Goal: Task Accomplishment & Management: Complete application form

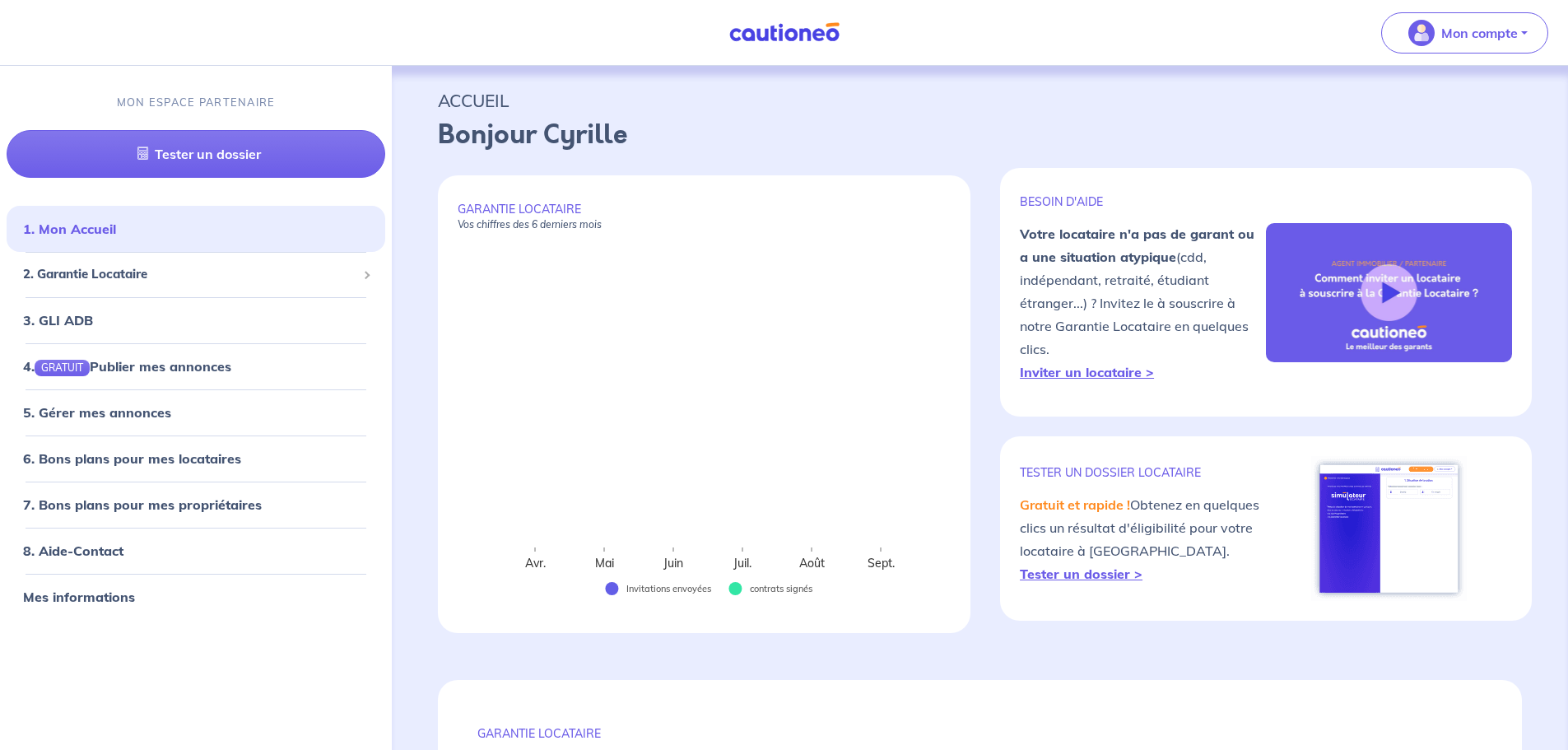
select select "FR"
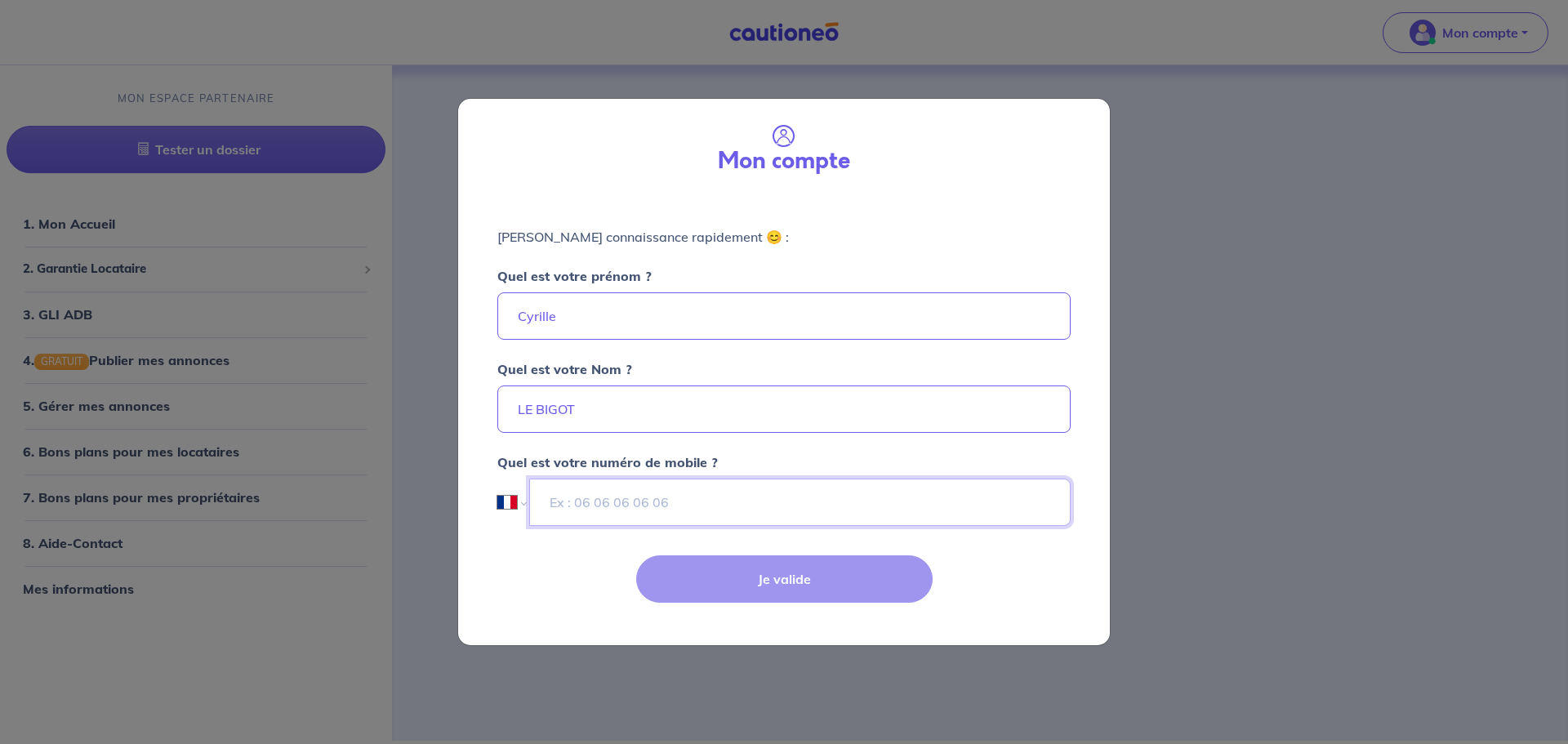
click at [556, 505] on input "tel" at bounding box center [800, 501] width 541 height 47
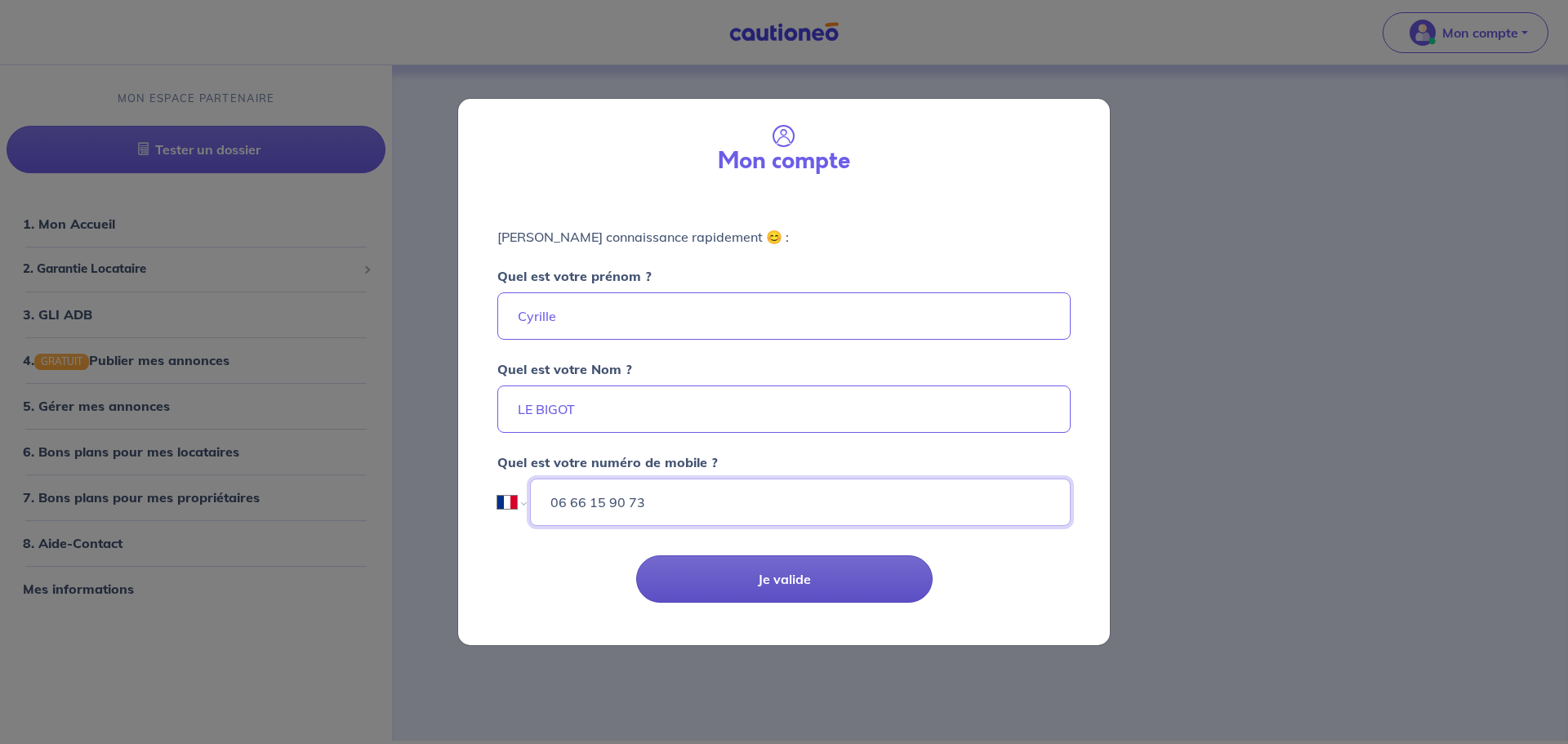
type input "06 66 15 90 73"
click at [789, 565] on button "Je valide" at bounding box center [784, 578] width 297 height 47
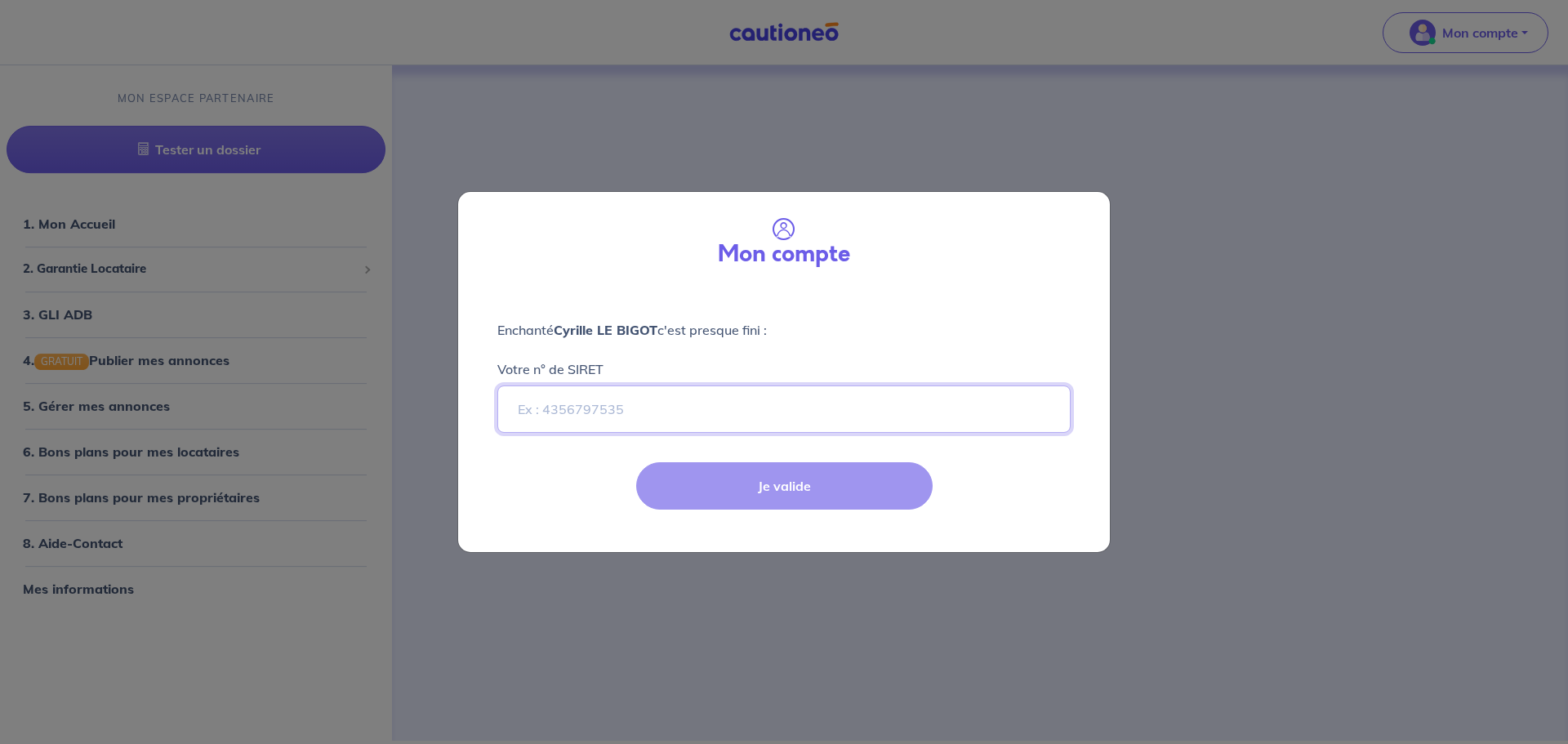
click at [535, 411] on input "Votre n° de SIRET" at bounding box center [784, 408] width 573 height 47
click at [538, 412] on input "Votre n° de SIRET" at bounding box center [784, 408] width 573 height 47
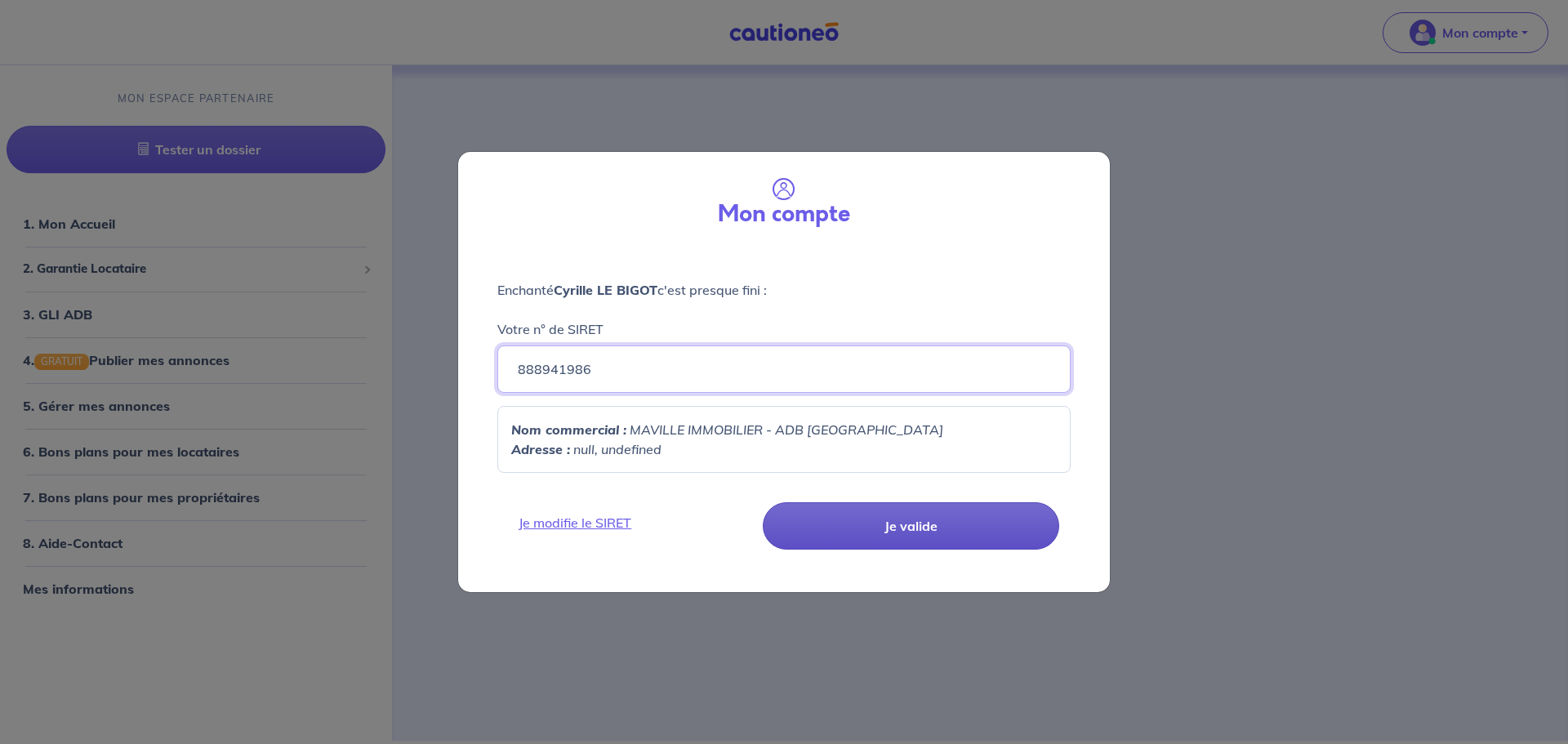
type input "888941986"
click at [920, 528] on button "Je valide" at bounding box center [910, 525] width 297 height 47
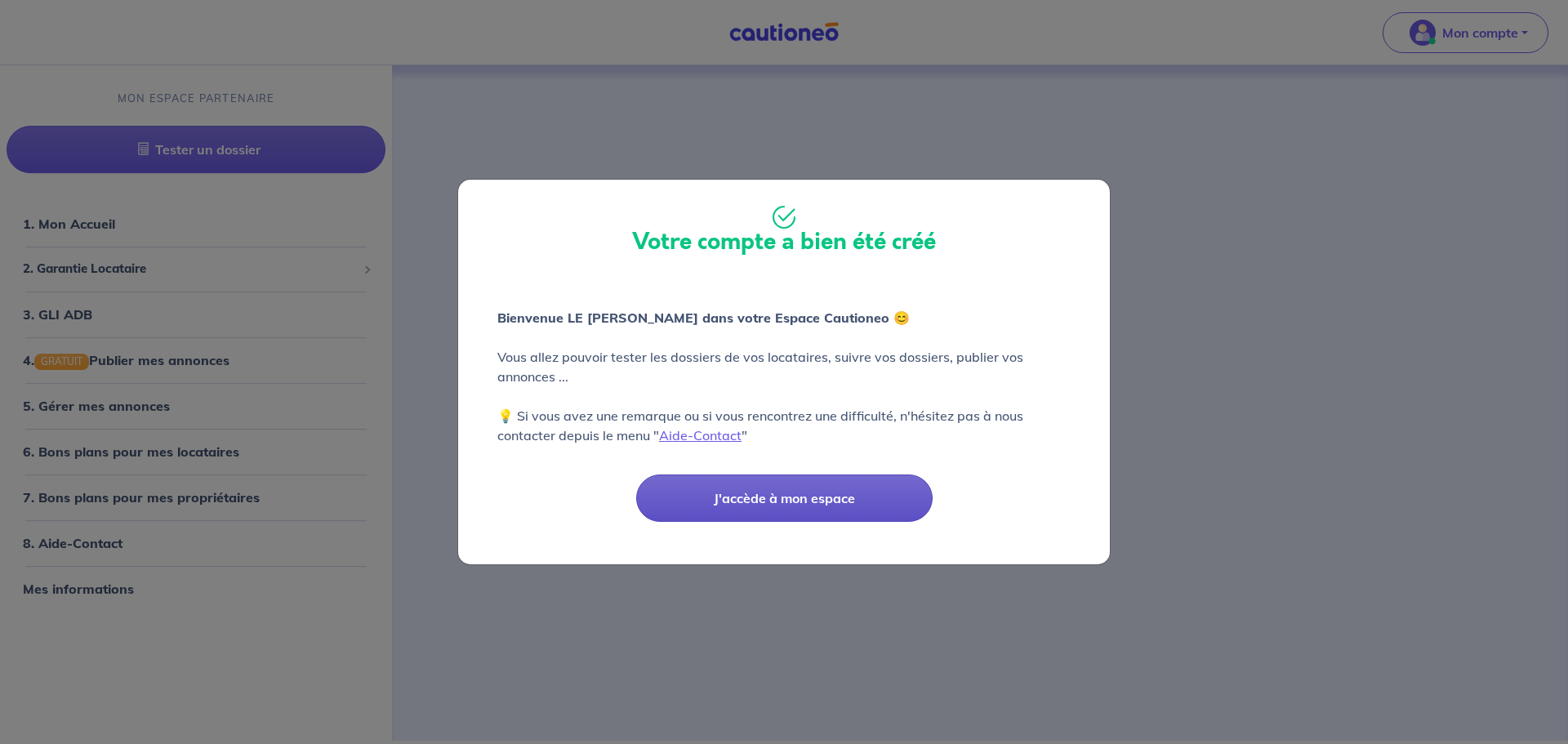
click at [790, 498] on button "J'accède à mon espace" at bounding box center [784, 498] width 297 height 47
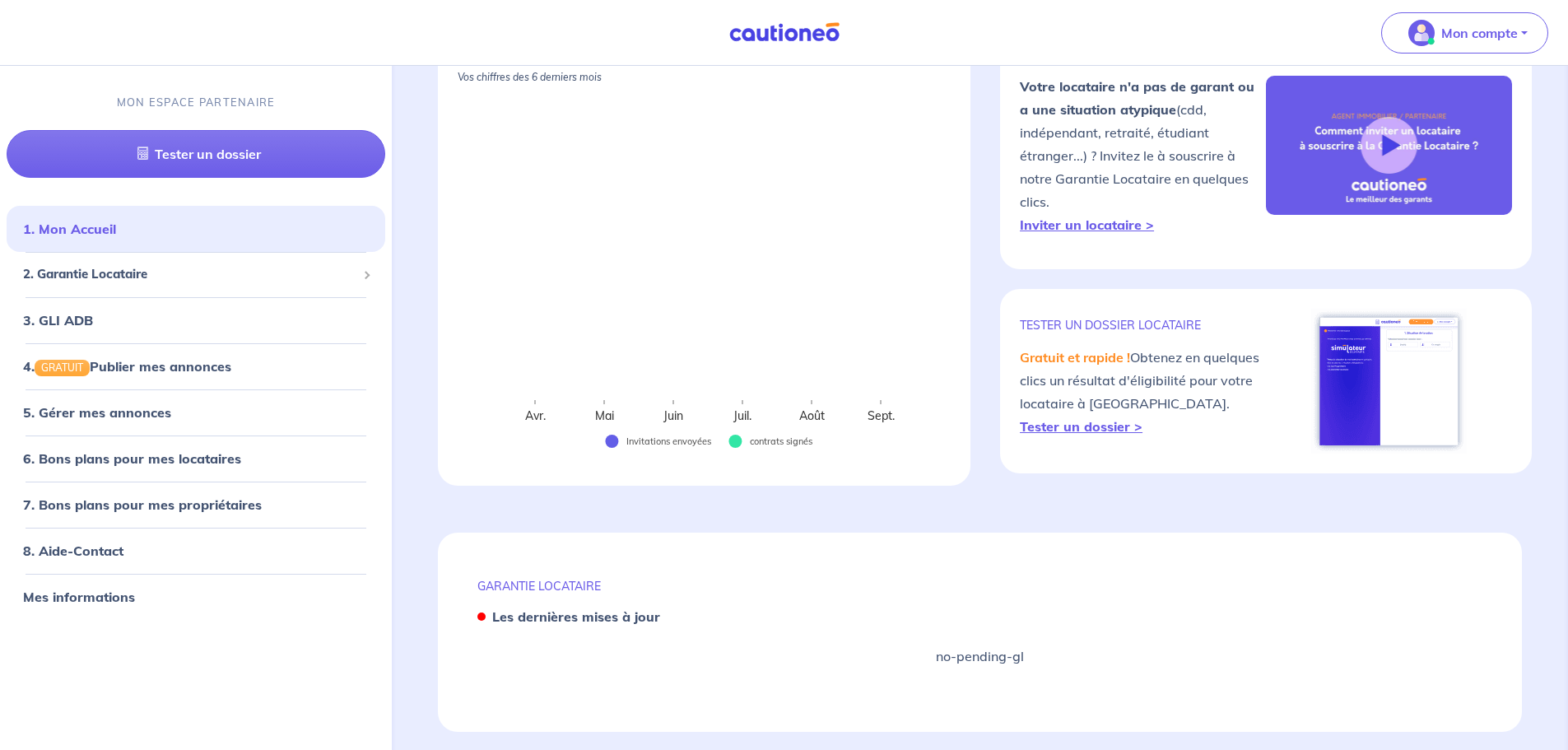
scroll to position [175, 0]
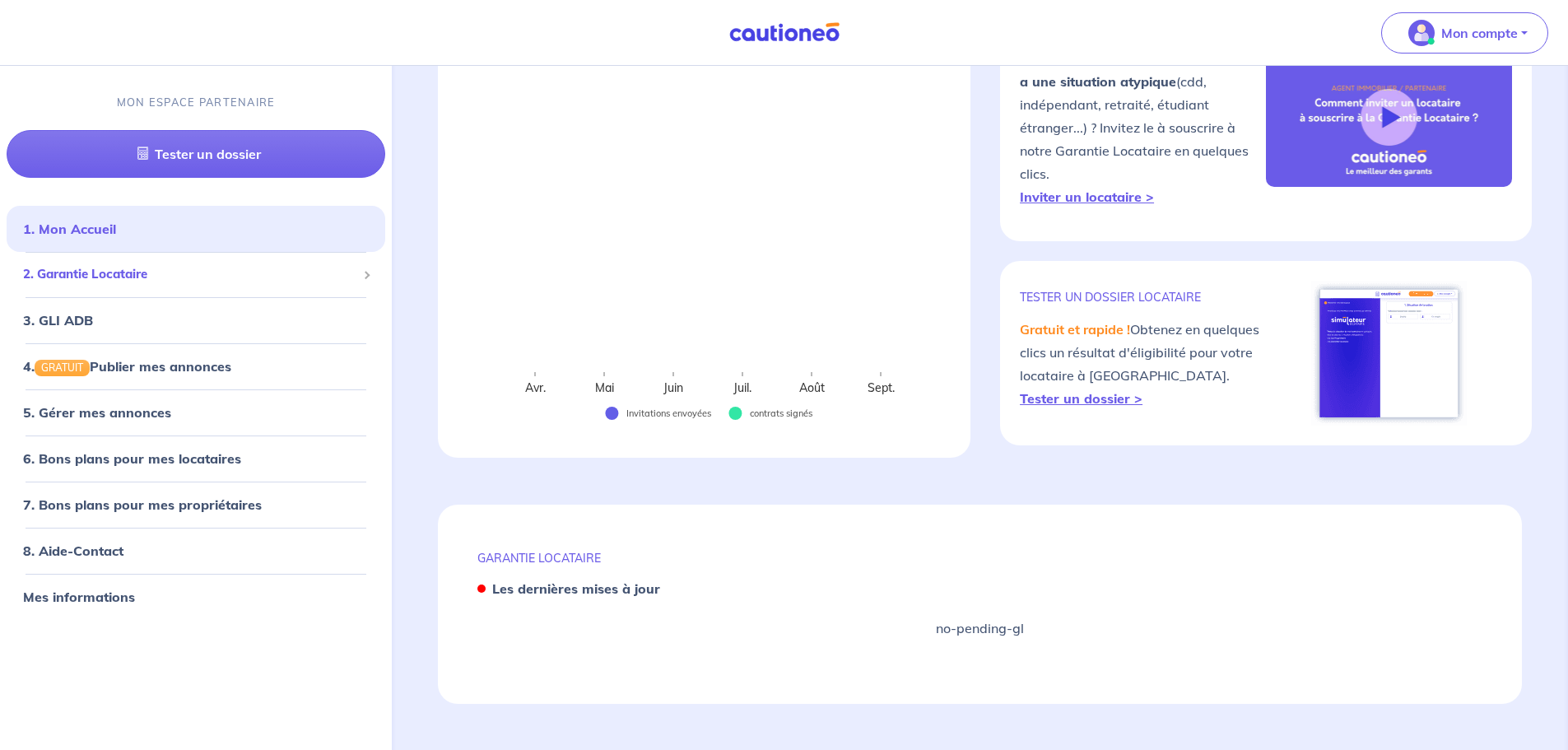
click at [141, 278] on span "2. Garantie Locataire" at bounding box center [190, 275] width 334 height 19
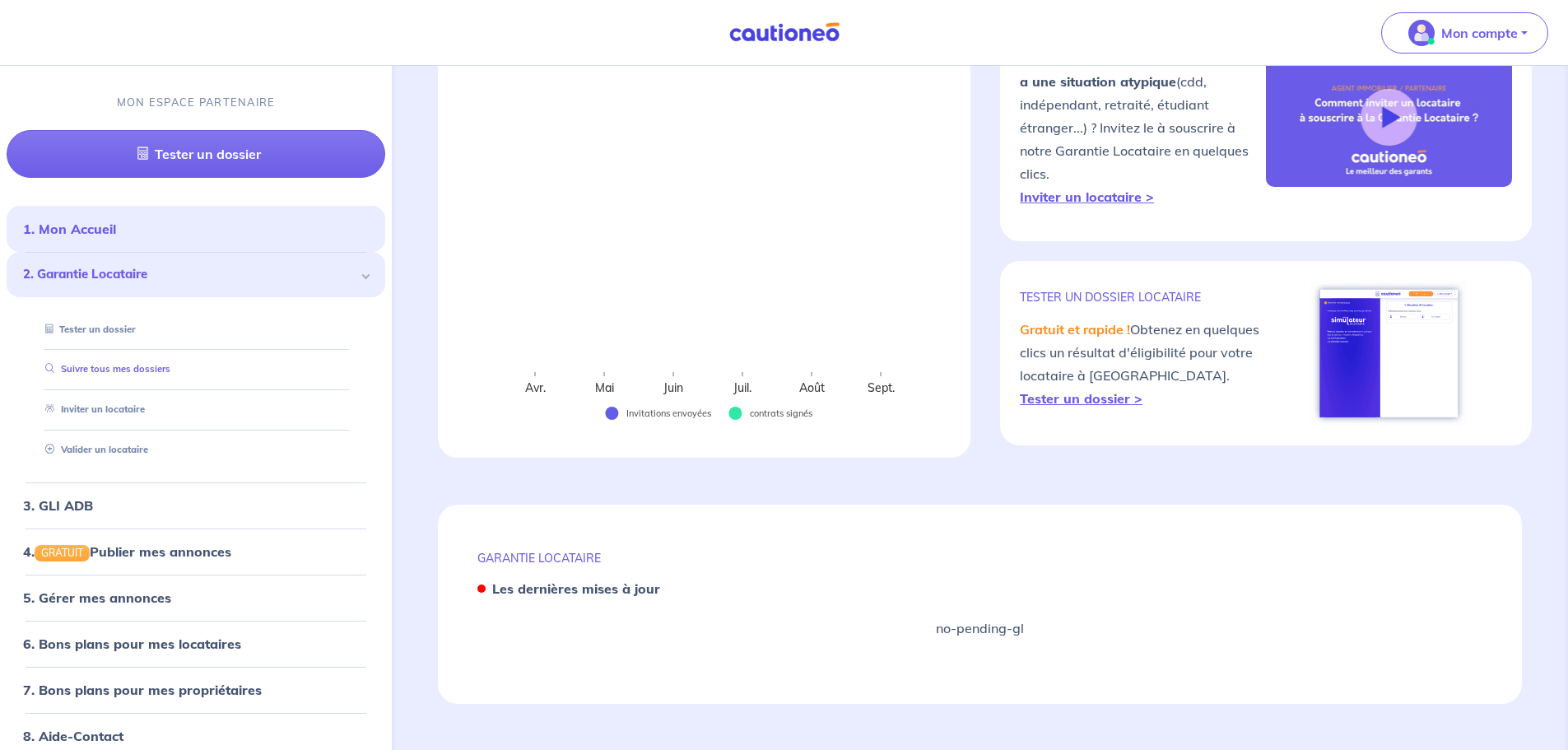
click at [116, 370] on link "Suivre tous mes dossiers" at bounding box center [104, 369] width 131 height 11
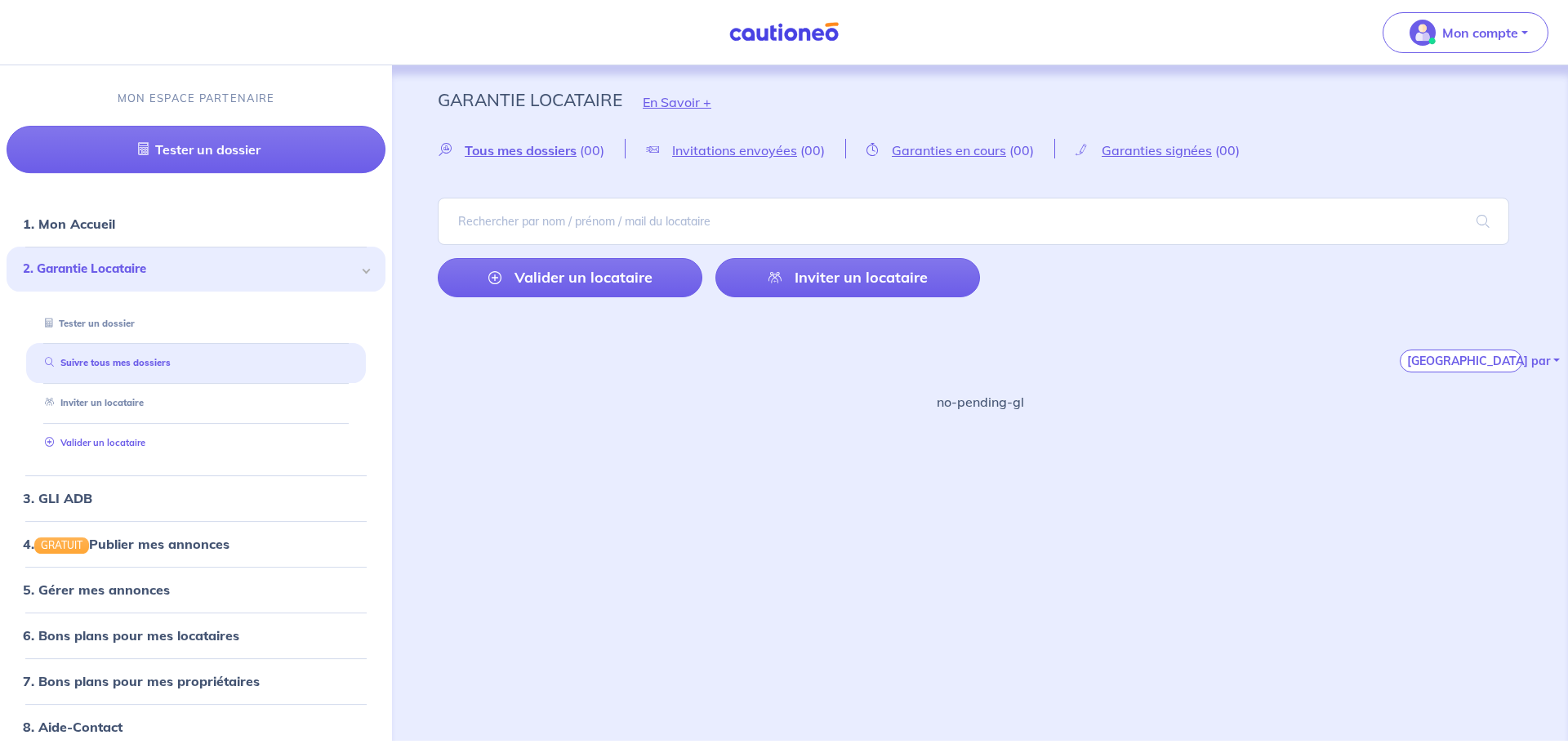
click at [118, 445] on link "Valider un locataire" at bounding box center [91, 443] width 107 height 11
click at [119, 438] on link "Valider un locataire" at bounding box center [91, 443] width 107 height 11
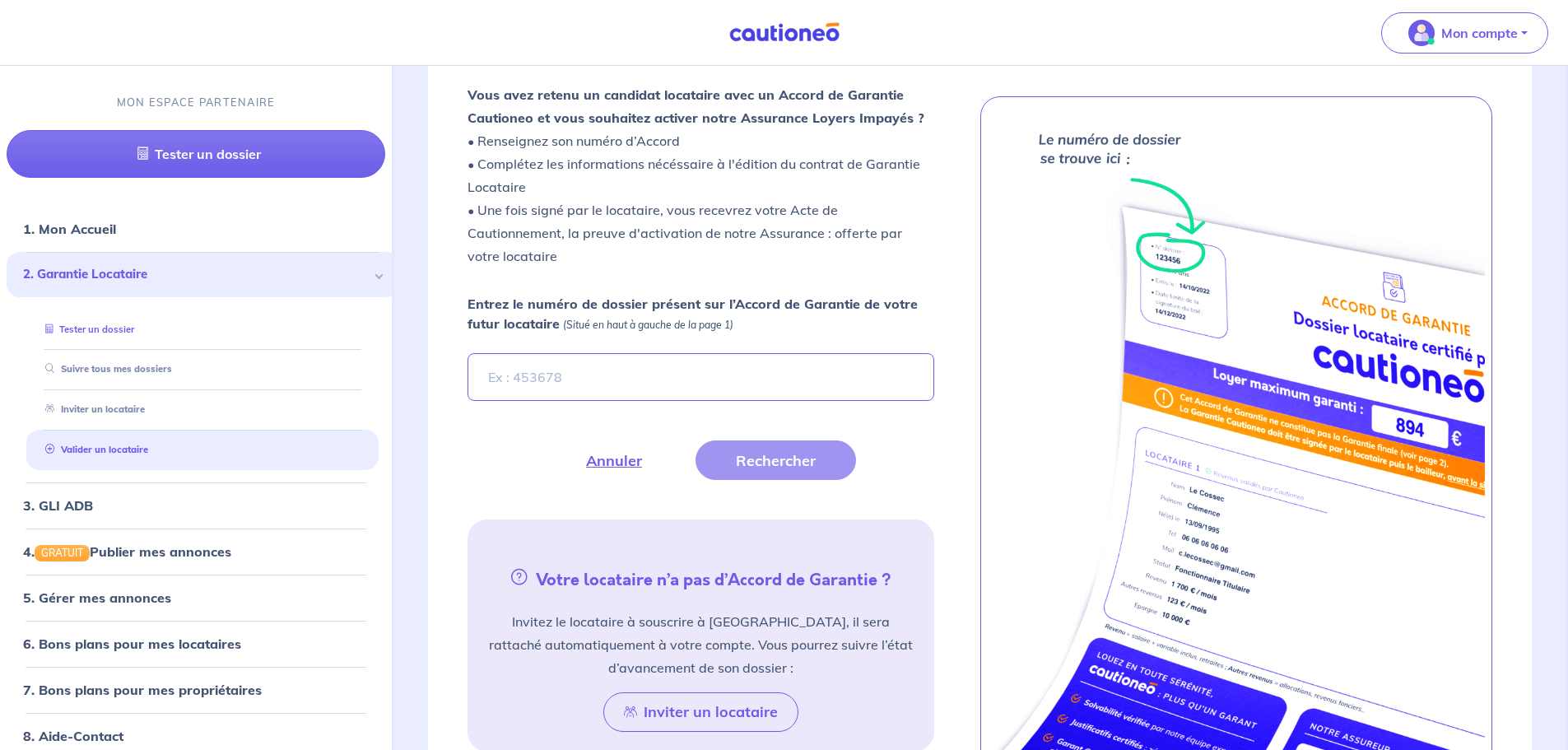
scroll to position [458, 0]
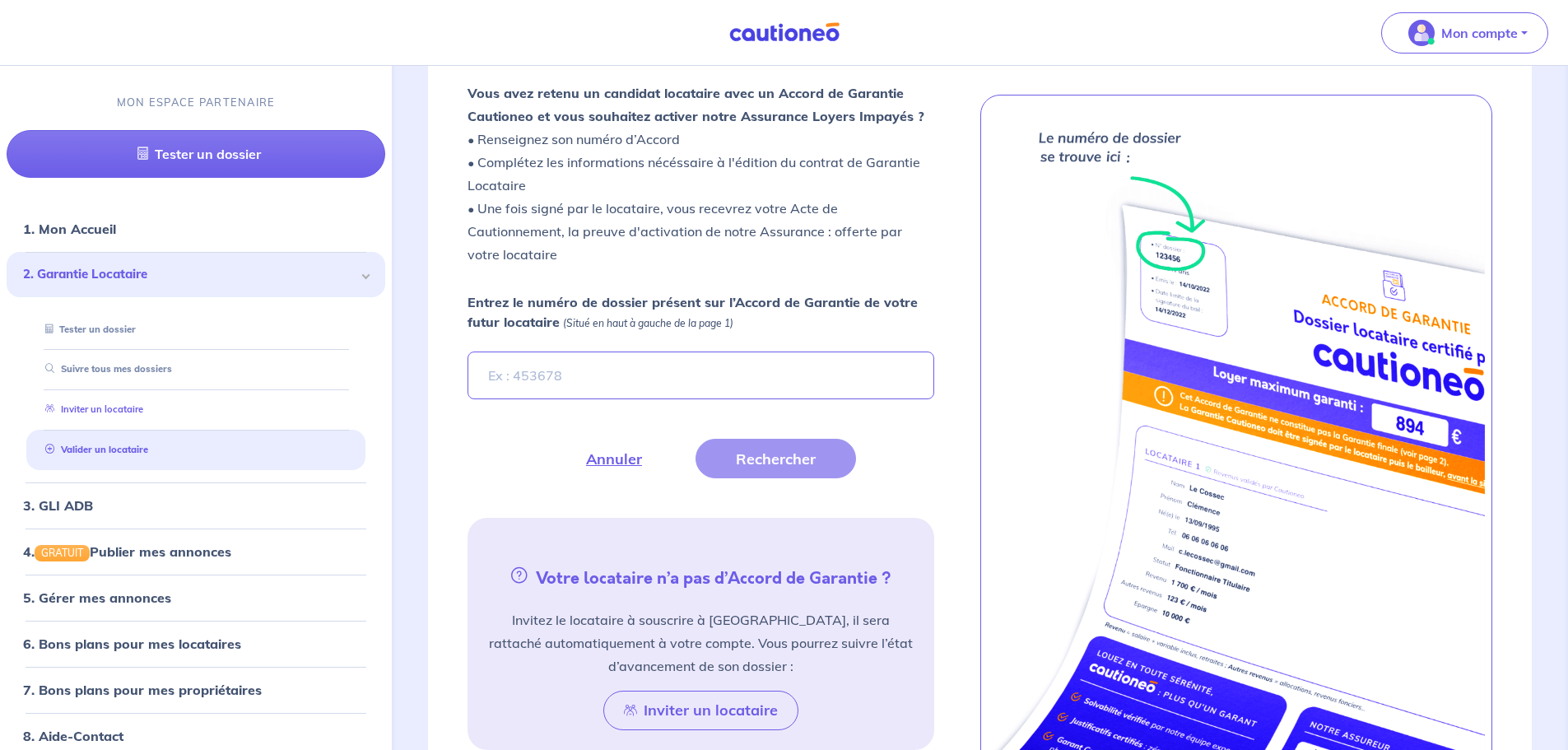
click at [118, 403] on link "Inviter un locataire" at bounding box center [90, 409] width 104 height 11
select select "FR"
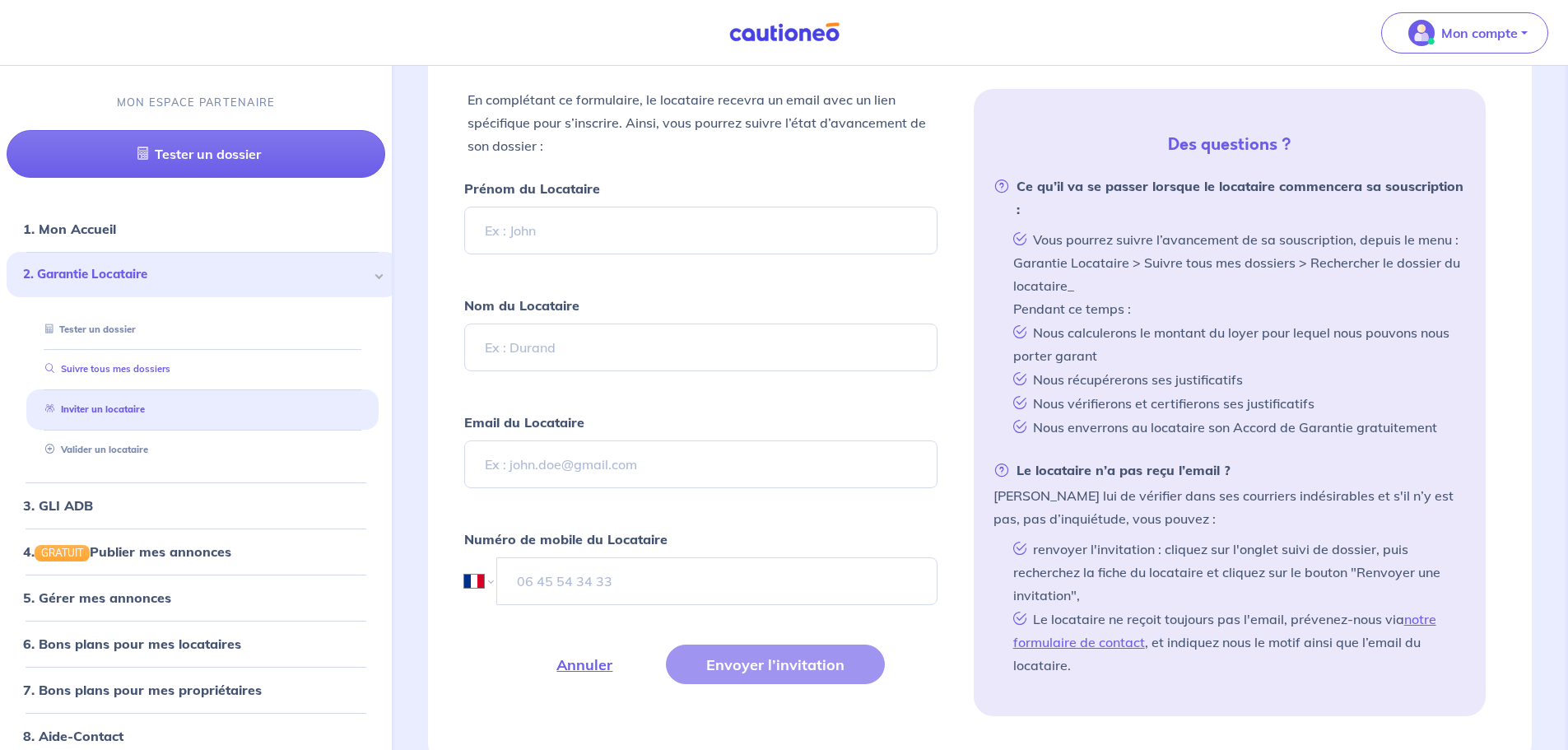
click at [128, 372] on ul "1. Mon Accueil 2. Garantie Locataire Tester un dossier Suivre tous mes dossiers…" at bounding box center [196, 504] width 392 height 599
click at [120, 364] on link "Suivre tous mes dossiers" at bounding box center [104, 369] width 131 height 11
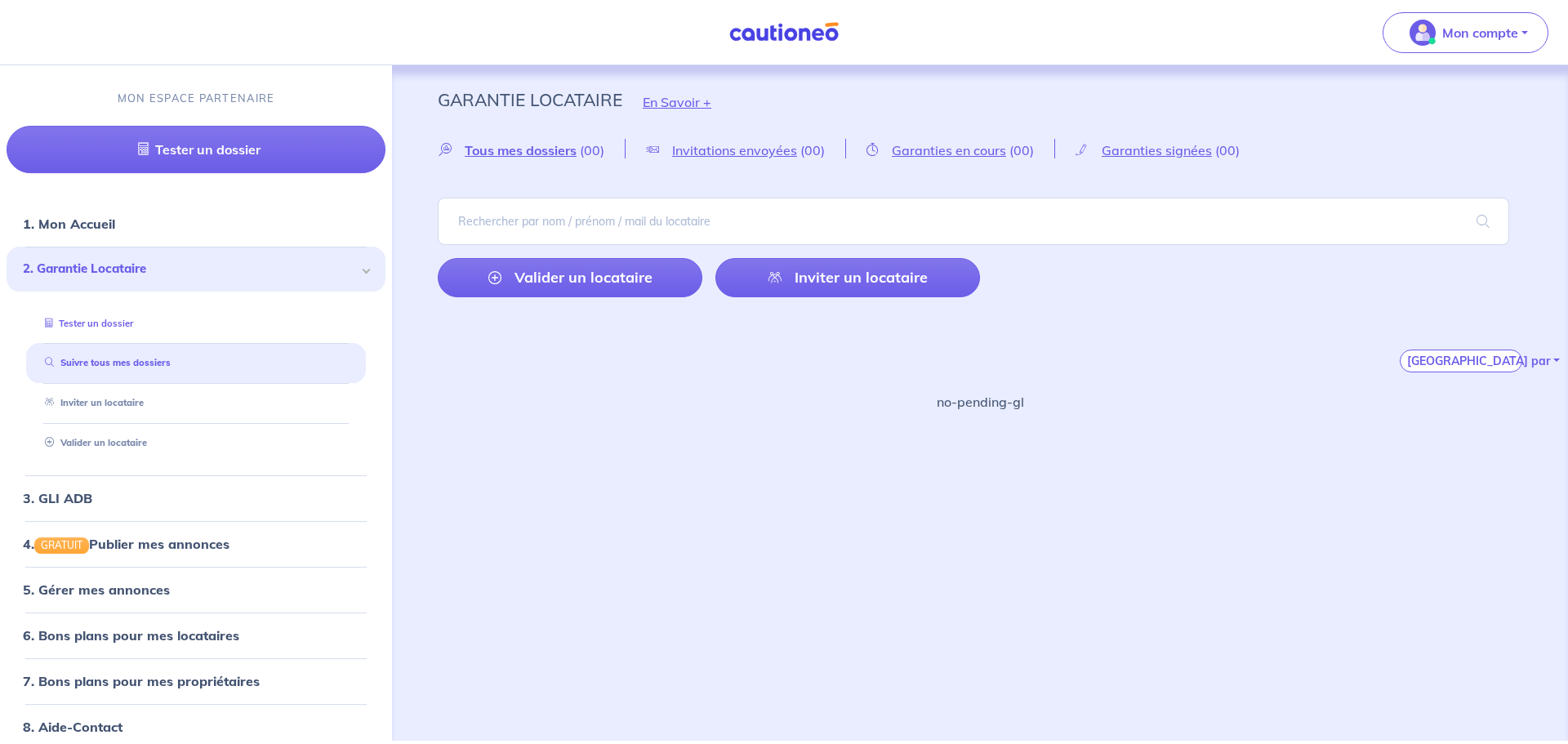
click at [111, 318] on link "Tester un dossier" at bounding box center [86, 324] width 95 height 11
click at [82, 445] on link "Valider un locataire" at bounding box center [91, 443] width 107 height 11
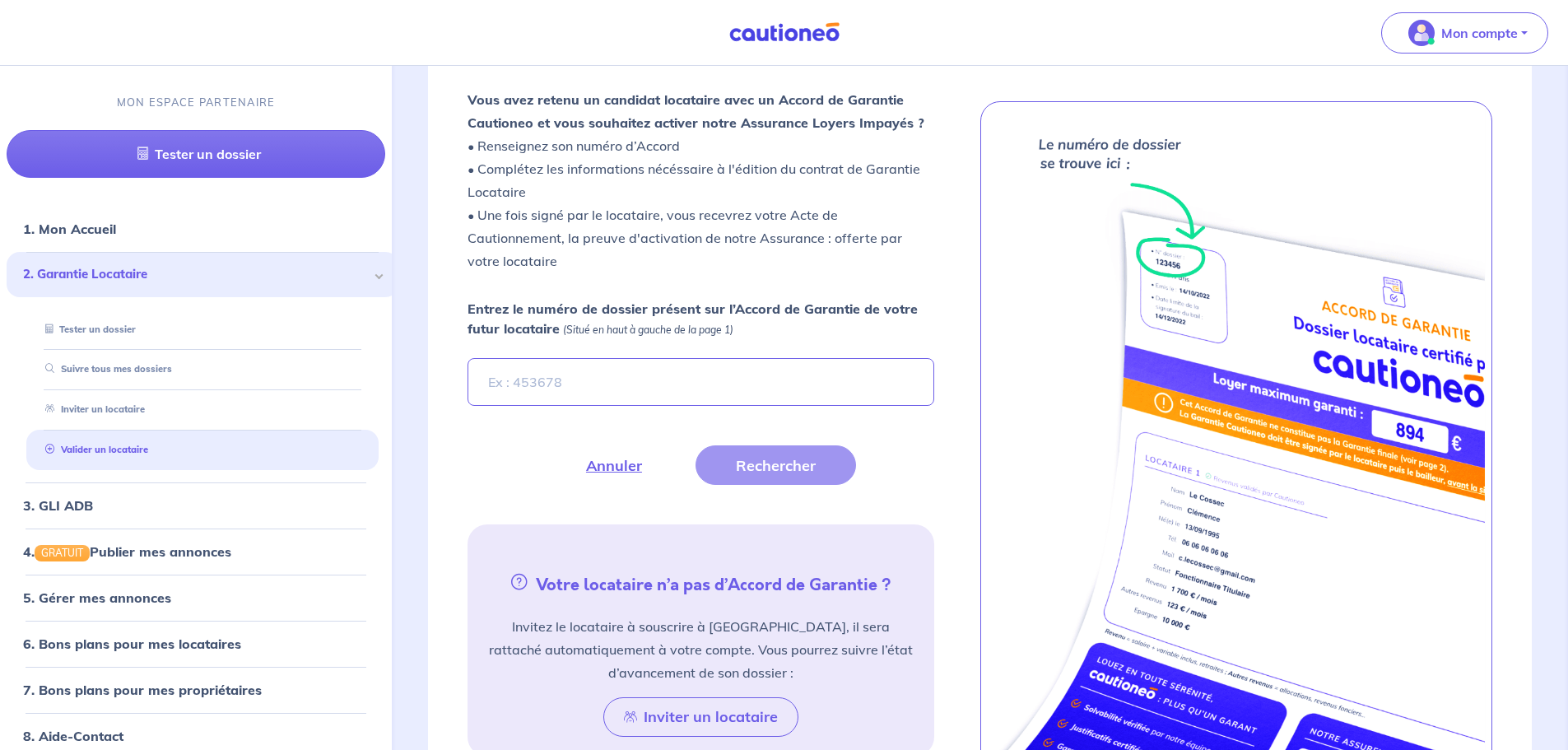
scroll to position [458, 0]
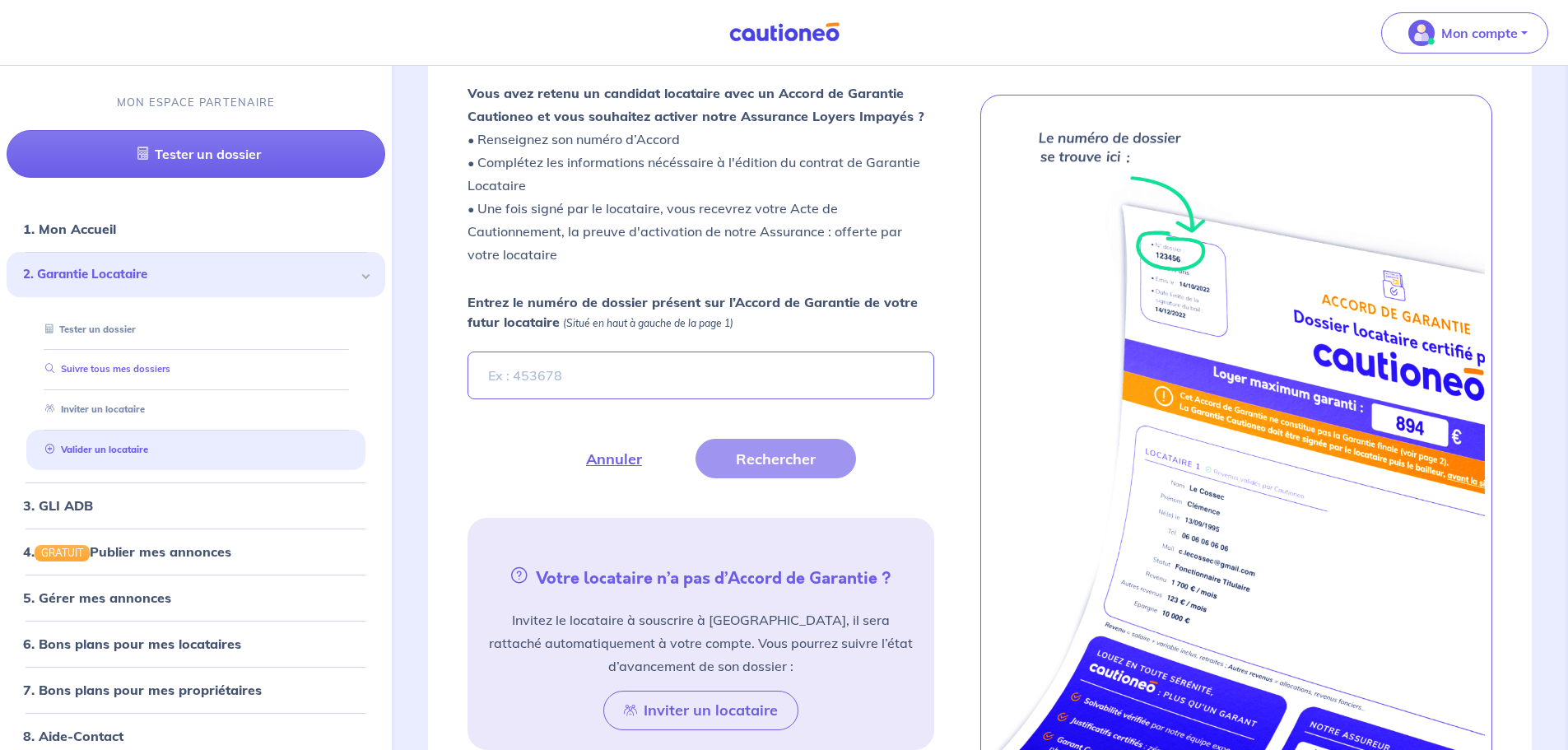
click at [128, 369] on link "Suivre tous mes dossiers" at bounding box center [104, 369] width 131 height 11
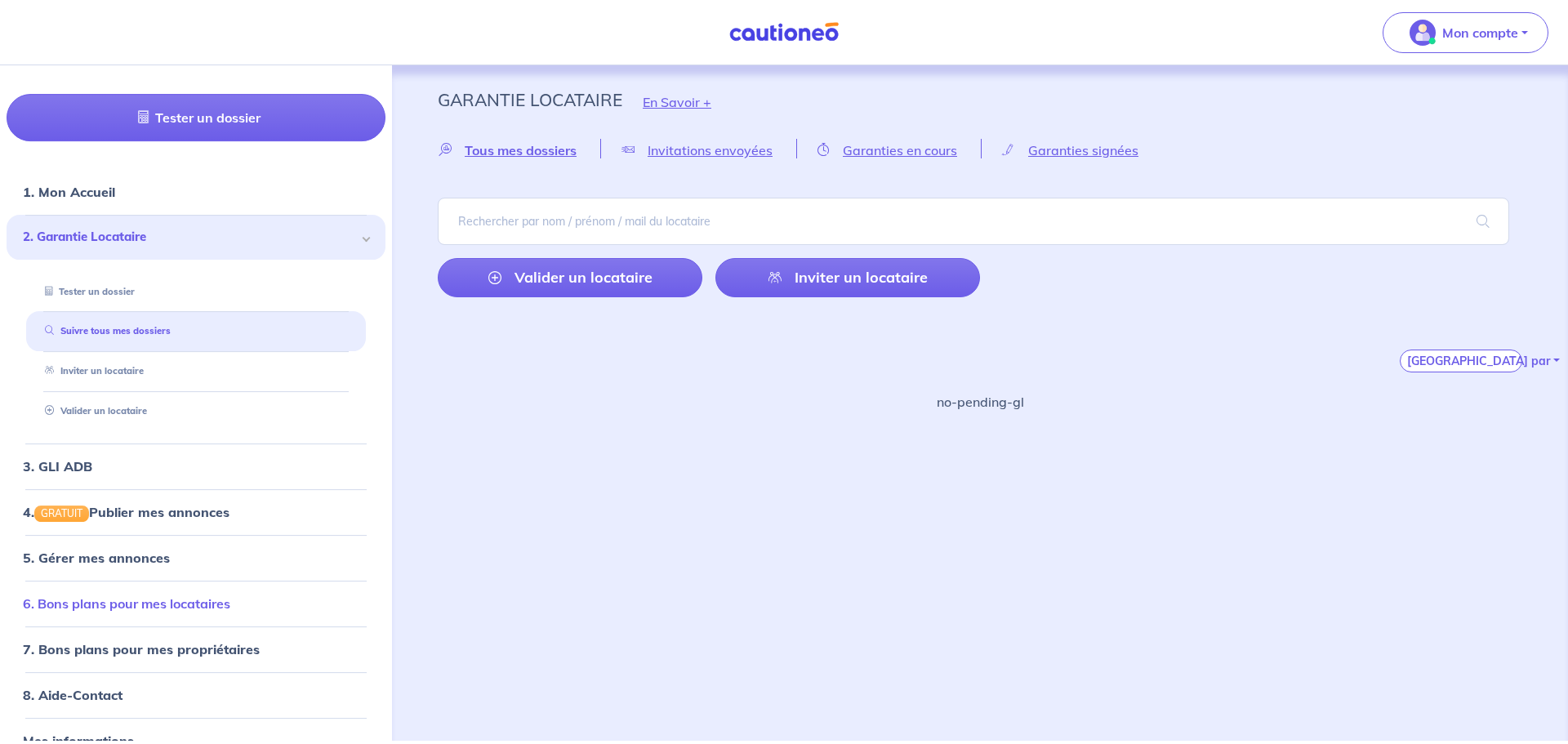
scroll to position [63, 0]
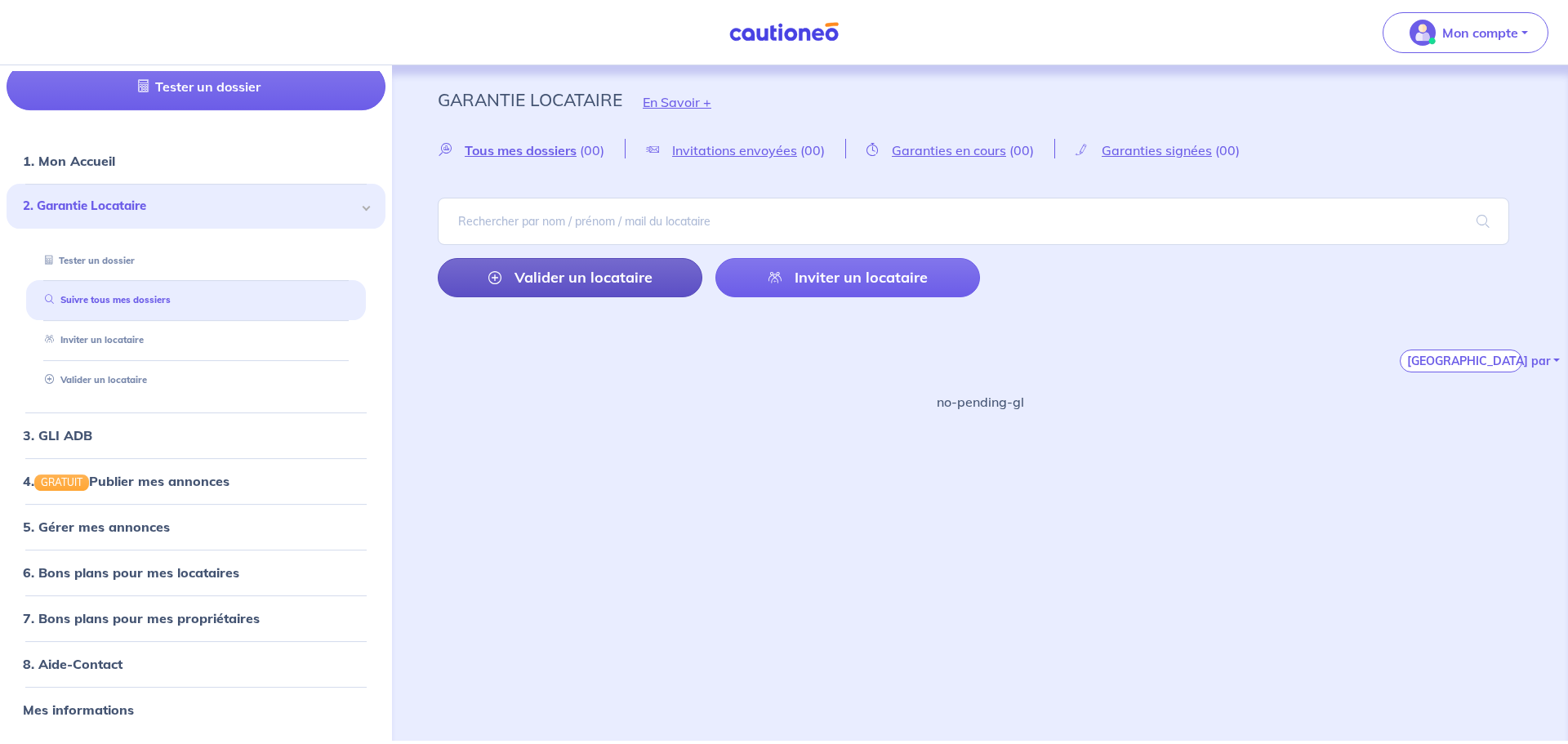
click at [542, 275] on link "Valider un locataire" at bounding box center [570, 277] width 264 height 39
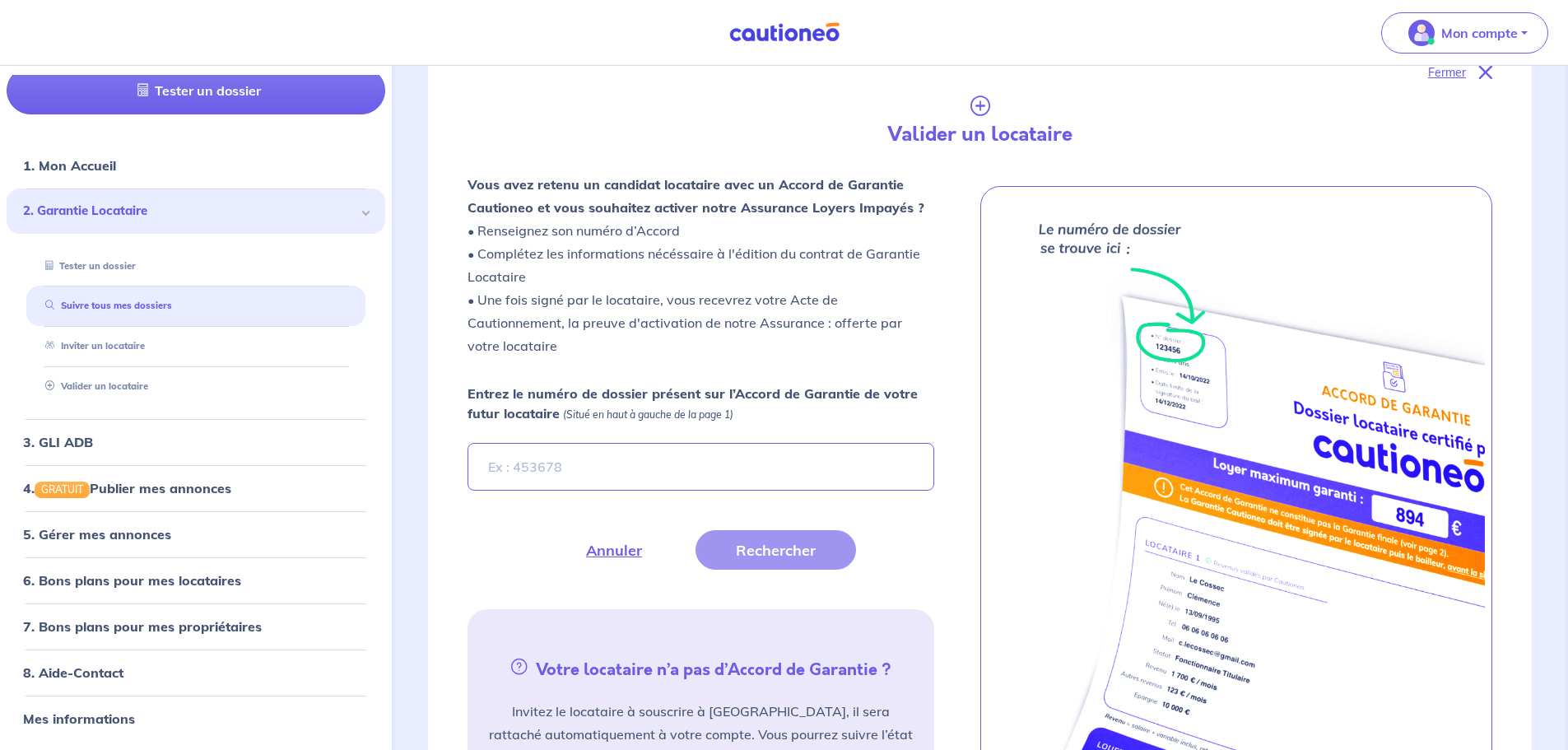
scroll to position [388, 0]
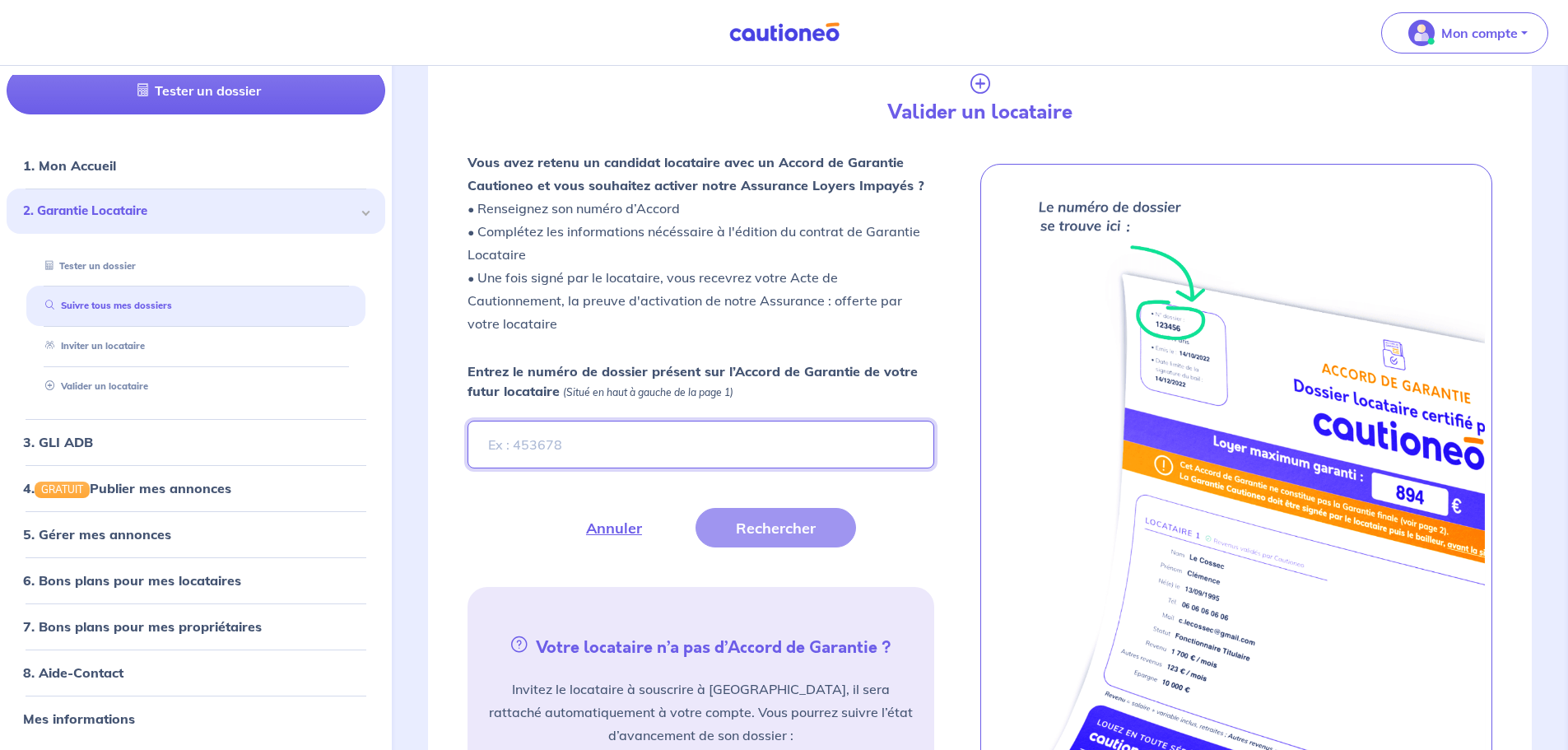
click at [560, 460] on input "Entrez le numéro de dossier présent sur l’Accord de Garantie de votre futur loc…" at bounding box center [701, 444] width 466 height 48
click at [564, 440] on input "Entrez le numéro de dossier présent sur l’Accord de Garantie de votre futur loc…" at bounding box center [701, 444] width 466 height 48
click at [103, 260] on link "Tester un dossier" at bounding box center [86, 265] width 96 height 11
